Goal: Information Seeking & Learning: Learn about a topic

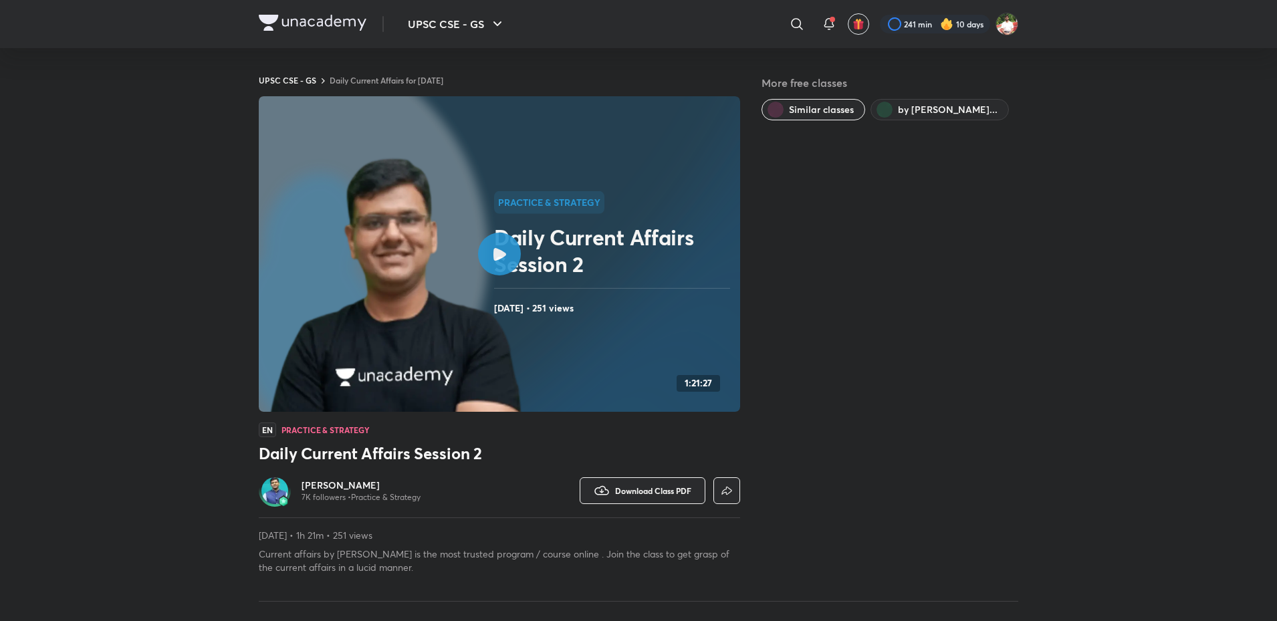
click at [332, 24] on img at bounding box center [313, 23] width 108 height 16
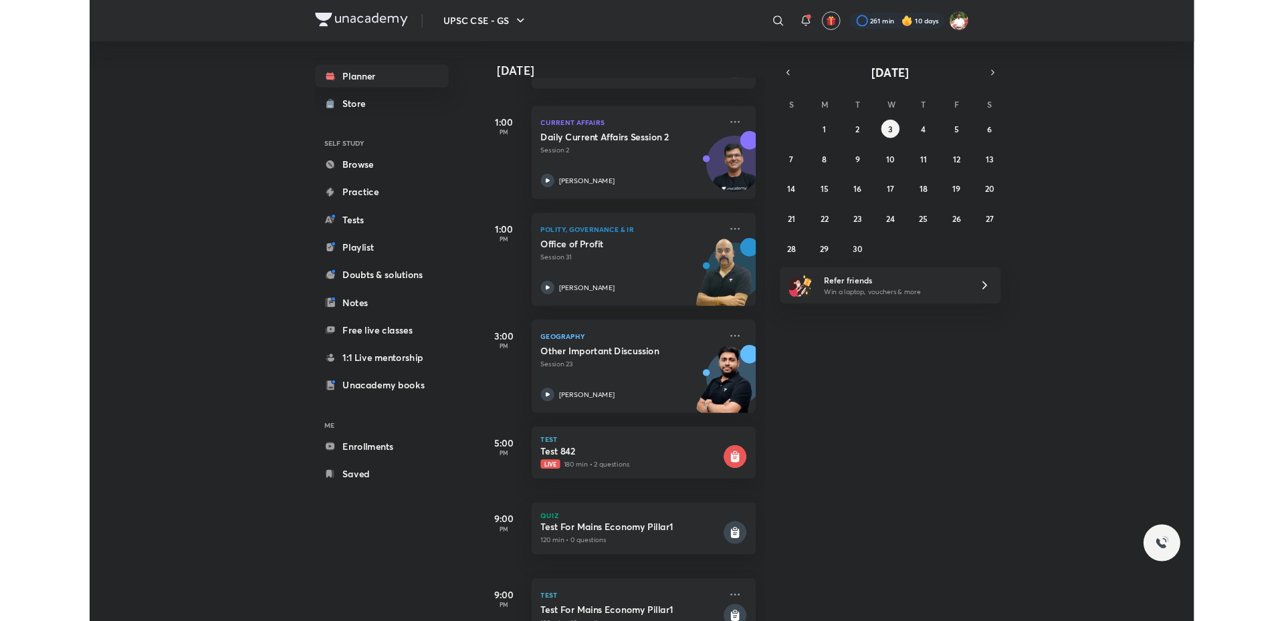
scroll to position [134, 0]
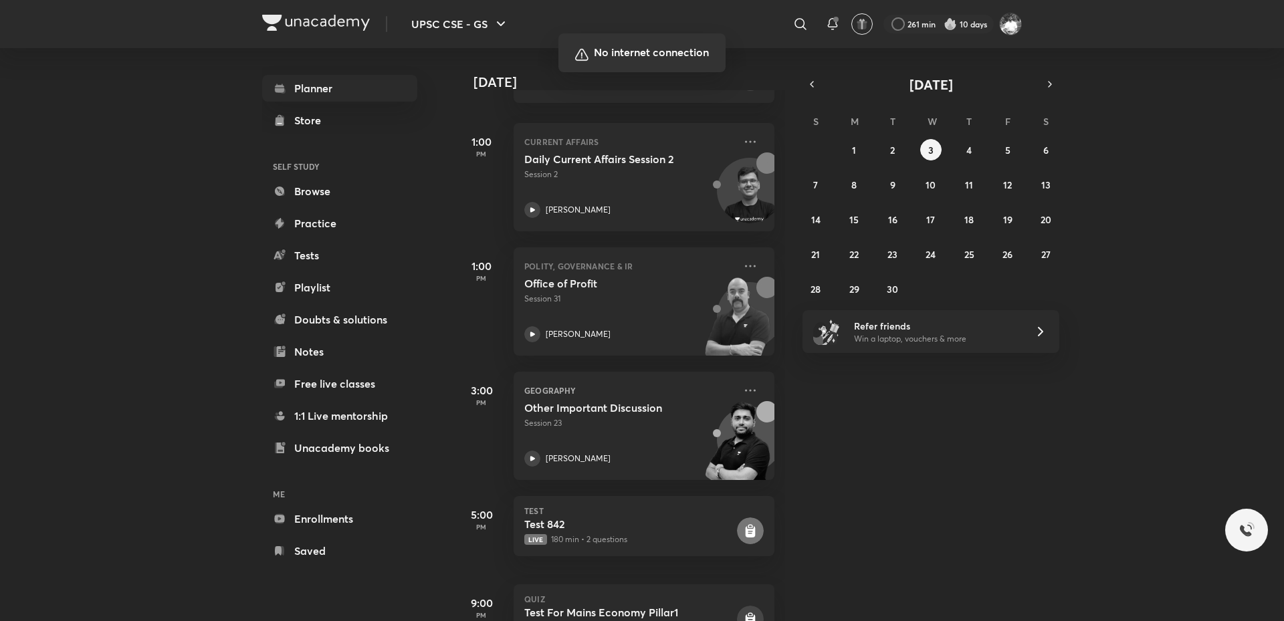
click at [854, 341] on div at bounding box center [642, 310] width 1284 height 621
click at [902, 148] on div at bounding box center [642, 310] width 1284 height 621
click at [893, 148] on div at bounding box center [642, 310] width 1284 height 621
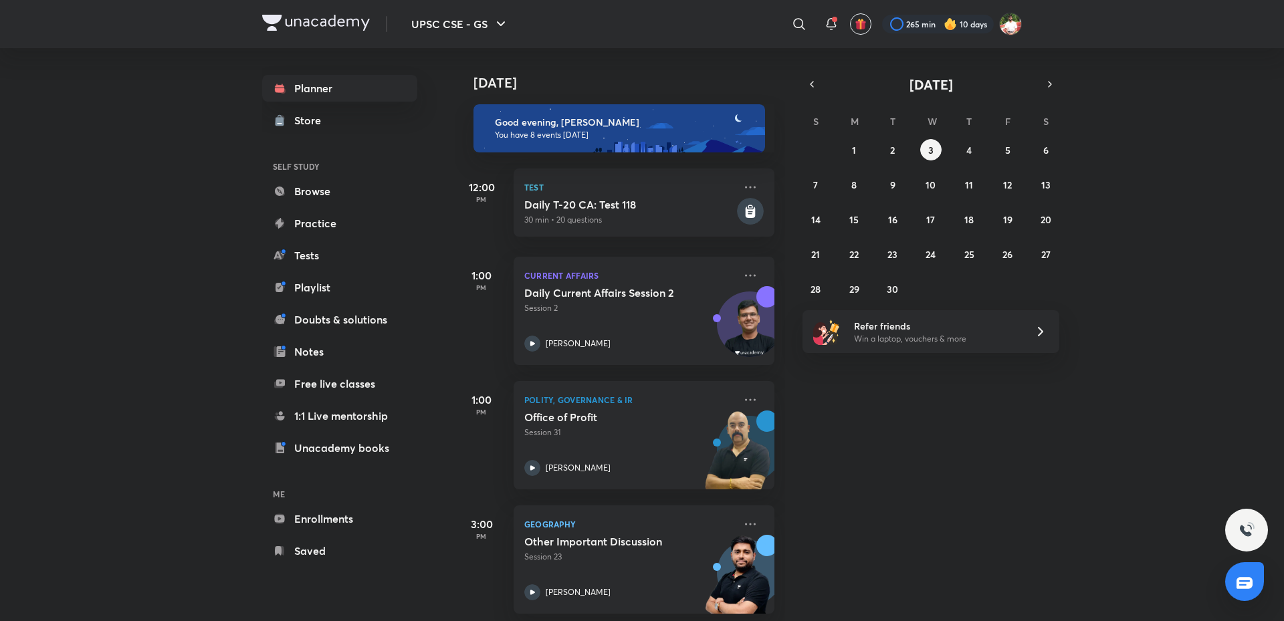
drag, startPoint x: 0, startPoint y: 0, endPoint x: 978, endPoint y: 477, distance: 1087.6
click at [978, 477] on div "[DATE] Good evening, [PERSON_NAME] You have 8 events [DATE] 12:00 PM Test Daily…" at bounding box center [868, 334] width 826 height 573
click at [1188, 400] on div "Today Good evening, Shashank You have 8 events today 12:00 PM Test Daily T-20 C…" at bounding box center [868, 334] width 826 height 573
click at [1069, 469] on div "Today Good evening, Shashank You have 8 events today 12:00 PM Test Daily T-20 C…" at bounding box center [868, 334] width 826 height 573
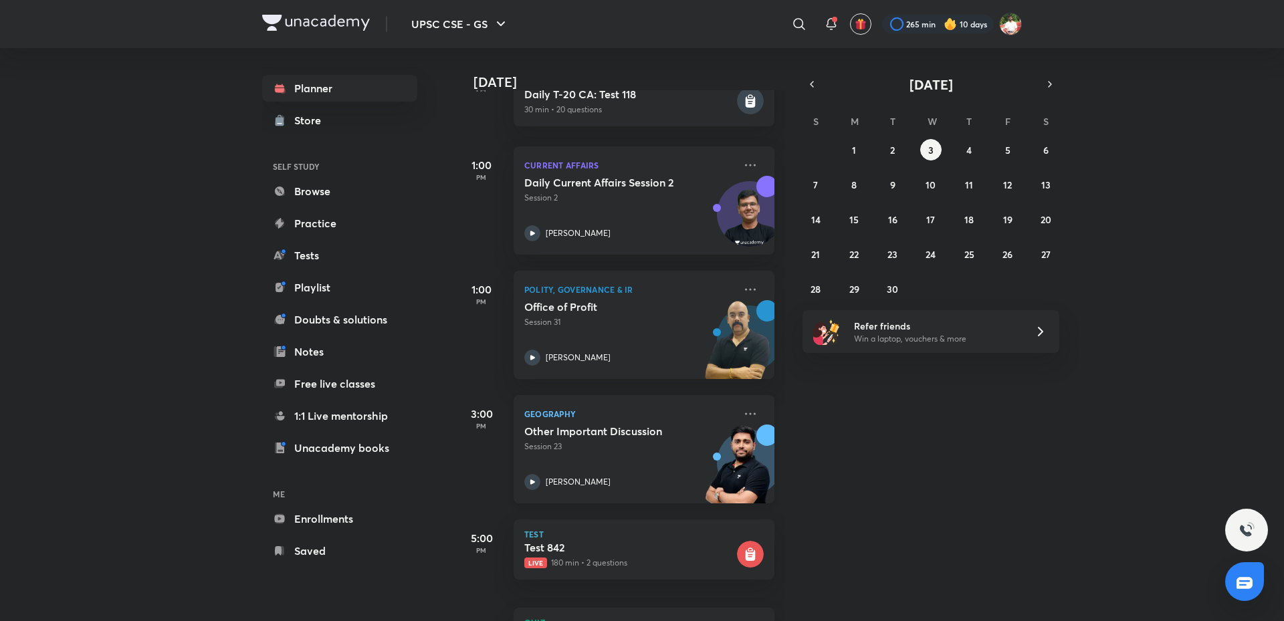
scroll to position [134, 0]
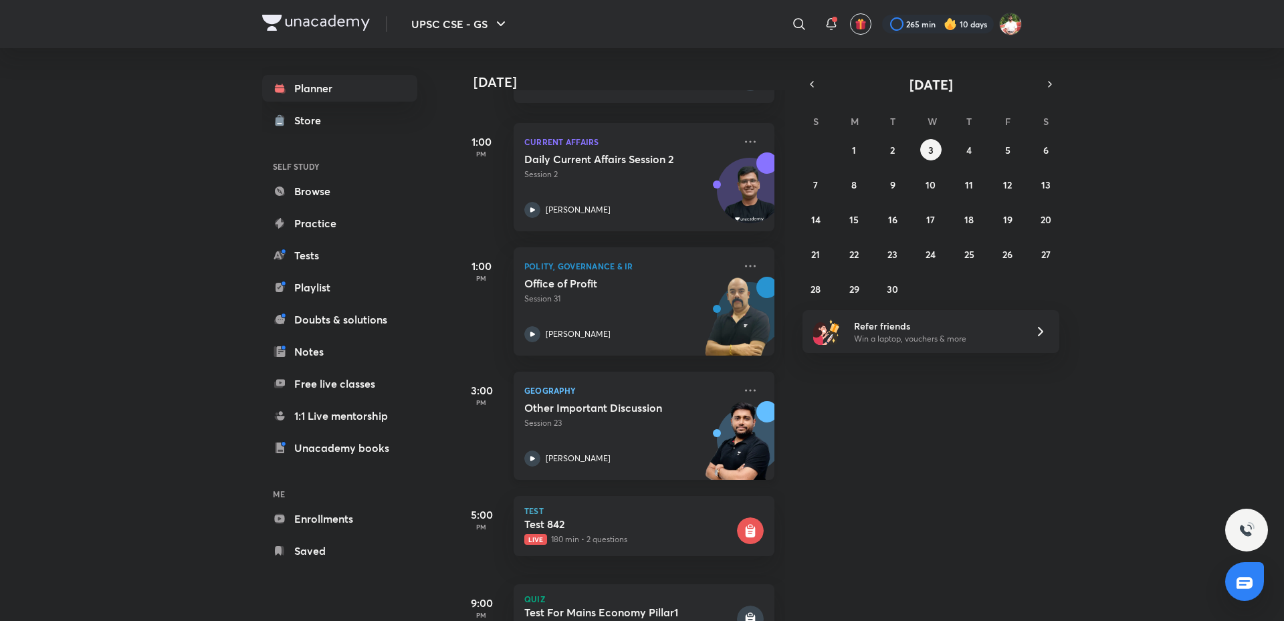
click at [608, 419] on p "Session 23" at bounding box center [629, 423] width 210 height 12
click at [886, 151] on button "2" at bounding box center [892, 149] width 21 height 21
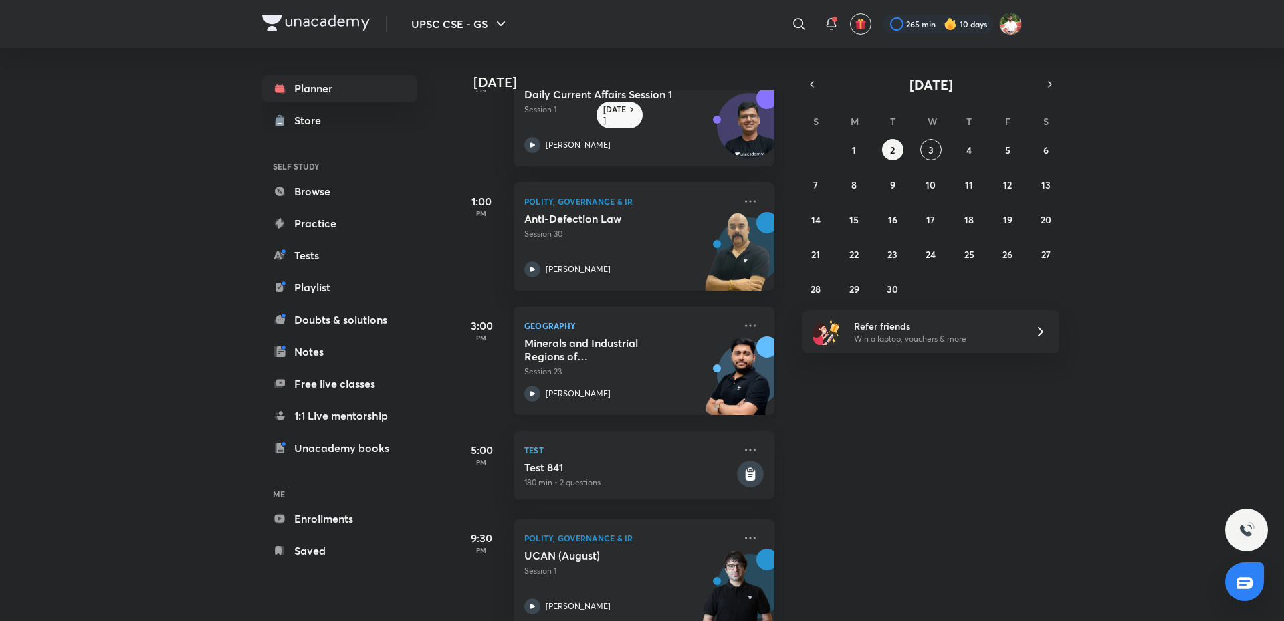
scroll to position [164, 0]
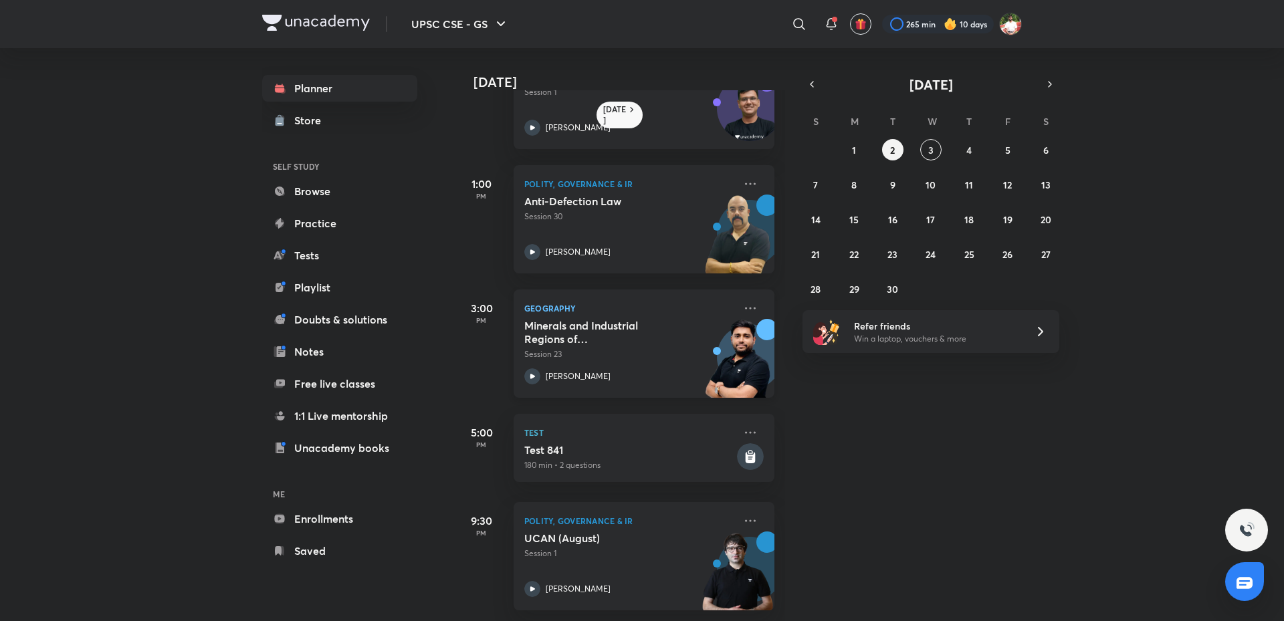
click at [610, 330] on h5 "Minerals and Industrial Regions of India - III" at bounding box center [607, 332] width 166 height 27
click at [928, 142] on button "3" at bounding box center [930, 149] width 21 height 21
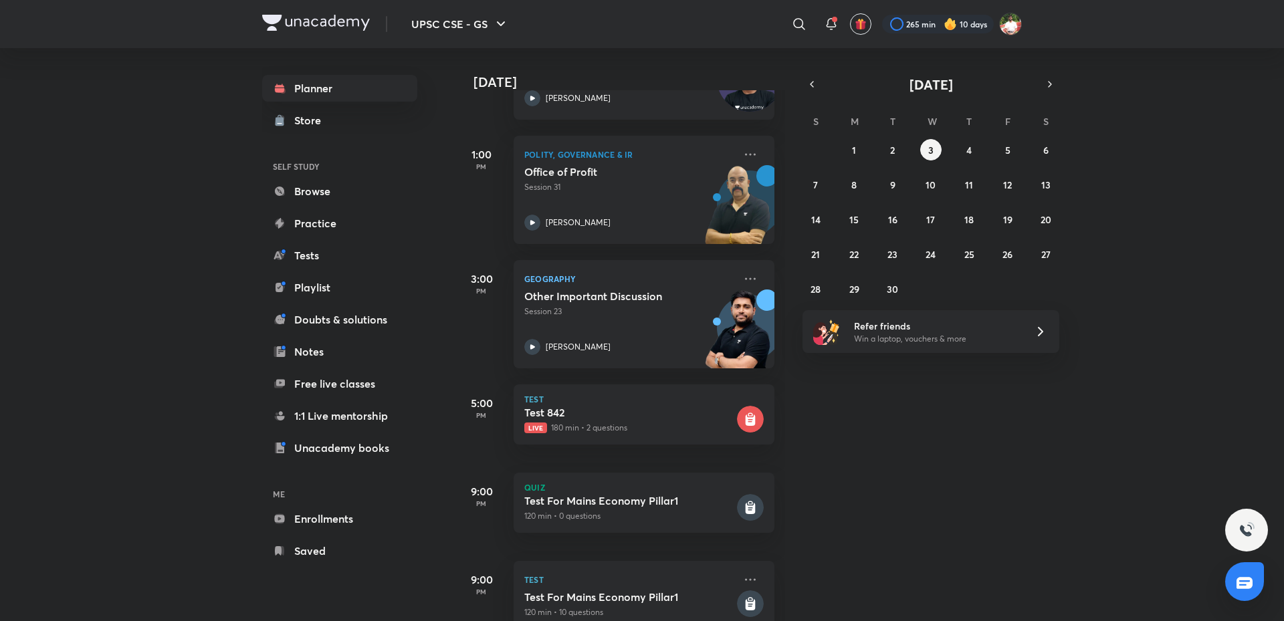
scroll to position [403, 0]
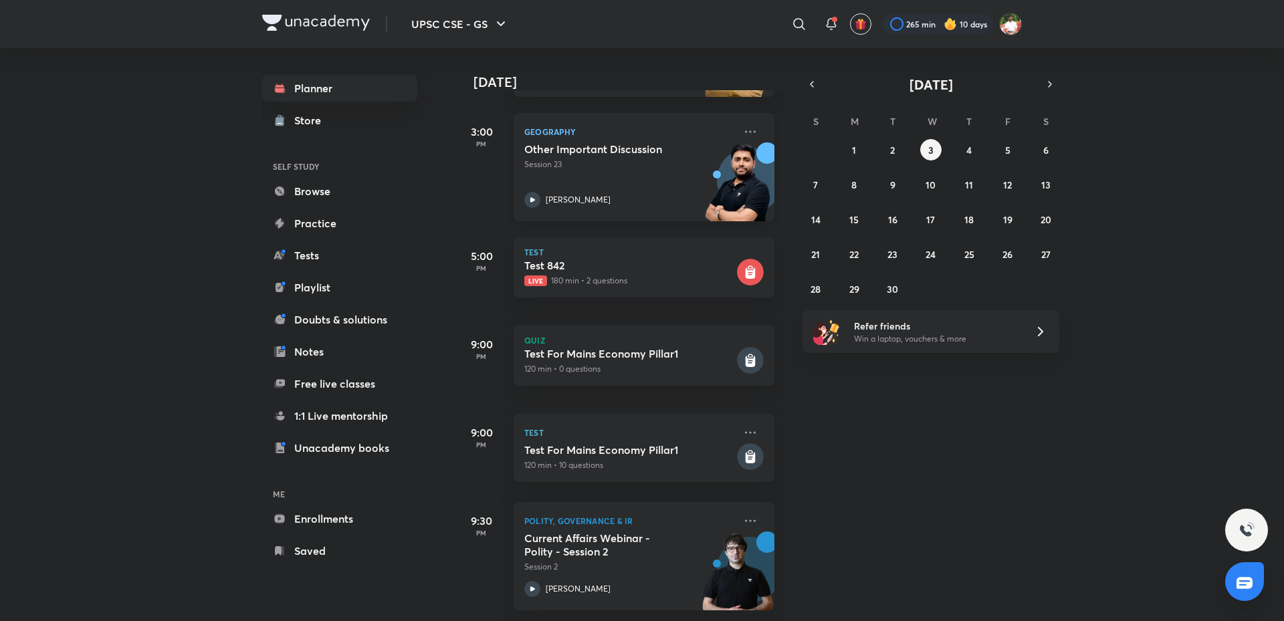
click at [624, 124] on p "Geography" at bounding box center [629, 132] width 210 height 16
